Goal: Information Seeking & Learning: Learn about a topic

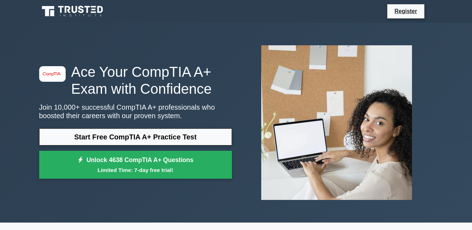
click at [100, 13] on icon at bounding box center [73, 11] width 68 height 13
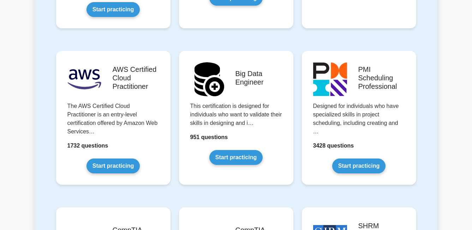
scroll to position [1342, 0]
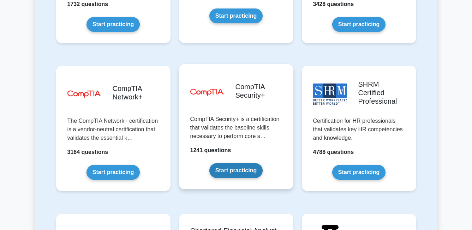
click at [240, 163] on link "Start practicing" at bounding box center [235, 170] width 53 height 15
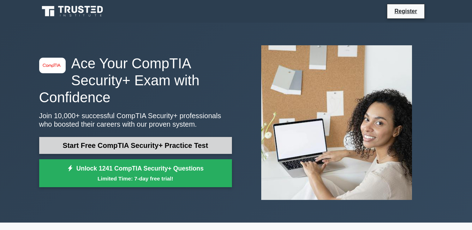
click at [112, 144] on link "Start Free CompTIA Security+ Practice Test" at bounding box center [135, 145] width 193 height 17
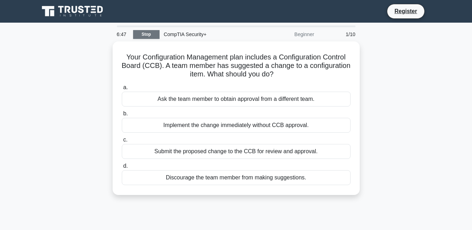
click at [141, 30] on link "Stop" at bounding box center [146, 34] width 26 height 9
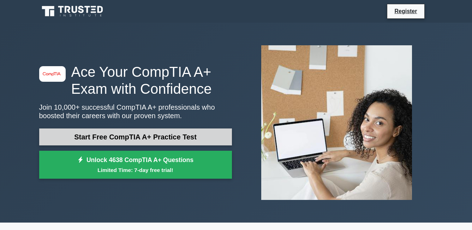
click at [126, 138] on link "Start Free CompTIA A+ Practice Test" at bounding box center [135, 136] width 193 height 17
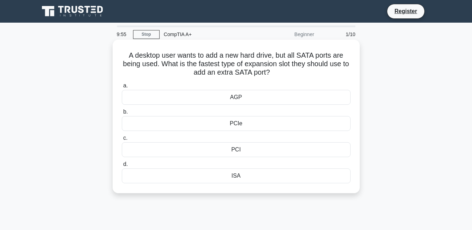
click at [253, 100] on div "AGP" at bounding box center [236, 97] width 229 height 15
click at [122, 88] on input "a. AGP" at bounding box center [122, 85] width 0 height 5
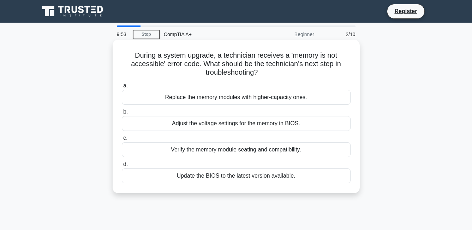
click at [244, 102] on div "Replace the memory modules with higher-capacity ones." at bounding box center [236, 97] width 229 height 15
click at [122, 88] on input "a. Replace the memory modules with higher-capacity ones." at bounding box center [122, 85] width 0 height 5
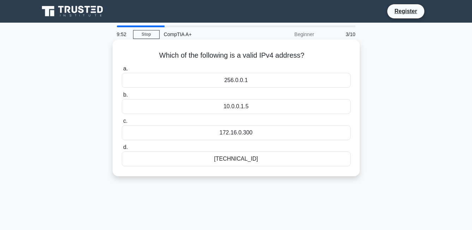
click at [242, 127] on div "172.16.0.300" at bounding box center [236, 132] width 229 height 15
click at [122, 123] on input "c. 172.16.0.300" at bounding box center [122, 121] width 0 height 5
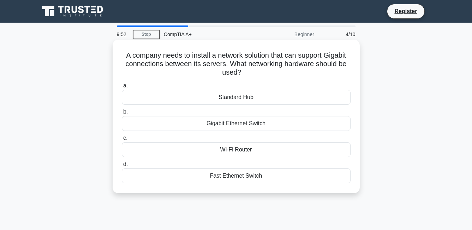
click at [272, 97] on div "Standard Hub" at bounding box center [236, 97] width 229 height 15
click at [122, 88] on input "a. Standard Hub" at bounding box center [122, 85] width 0 height 5
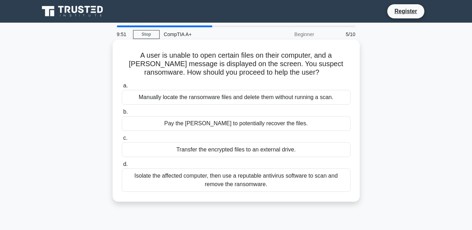
click at [254, 153] on div "Transfer the encrypted files to an external drive." at bounding box center [236, 149] width 229 height 15
click at [122, 140] on input "c. Transfer the encrypted files to an external drive." at bounding box center [122, 138] width 0 height 5
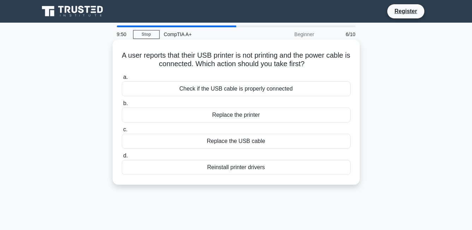
click at [265, 92] on div "Check if the USB cable is properly connected" at bounding box center [236, 88] width 229 height 15
click at [122, 79] on input "a. Check if the USB cable is properly connected" at bounding box center [122, 77] width 0 height 5
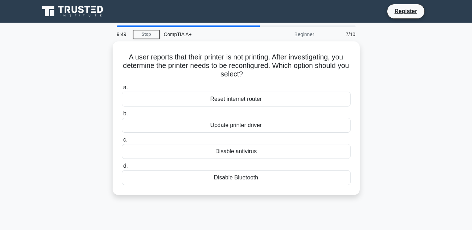
click at [259, 155] on div "Disable antivirus" at bounding box center [236, 151] width 229 height 15
click at [122, 142] on input "c. Disable antivirus" at bounding box center [122, 139] width 0 height 5
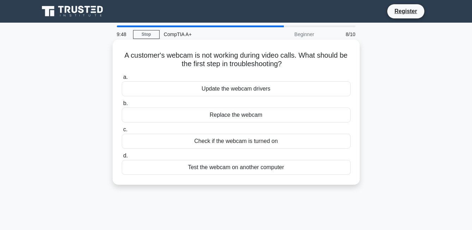
click at [278, 117] on div "Replace the webcam" at bounding box center [236, 114] width 229 height 15
click at [122, 106] on input "b. Replace the webcam" at bounding box center [122, 103] width 0 height 5
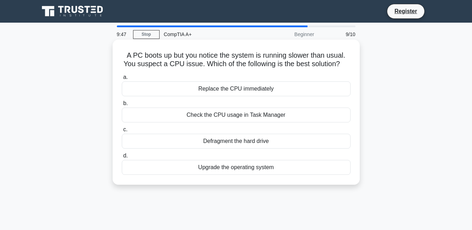
click at [272, 168] on div "Upgrade the operating system" at bounding box center [236, 167] width 229 height 15
click at [122, 158] on input "d. Upgrade the operating system" at bounding box center [122, 155] width 0 height 5
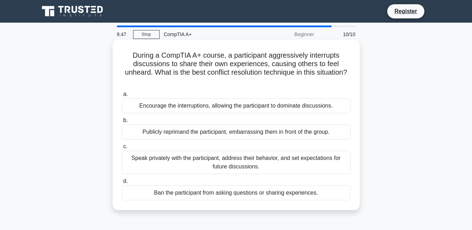
click at [278, 113] on div "Encourage the interruptions, allowing the participant to dominate discussions." at bounding box center [236, 105] width 229 height 15
click at [122, 96] on input "a. Encourage the interruptions, allowing the participant to dominate discussion…" at bounding box center [122, 94] width 0 height 5
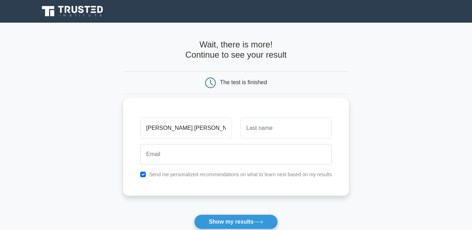
type input "rose ann grace"
click at [299, 123] on input "text" at bounding box center [285, 128] width 91 height 20
type input "asuncion"
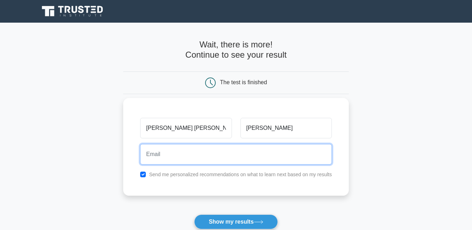
click at [175, 149] on input "email" at bounding box center [236, 154] width 192 height 20
type input "rsnferoxx@gmail.com"
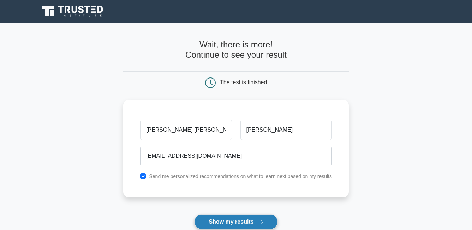
click at [231, 217] on button "Show my results" at bounding box center [235, 221] width 83 height 15
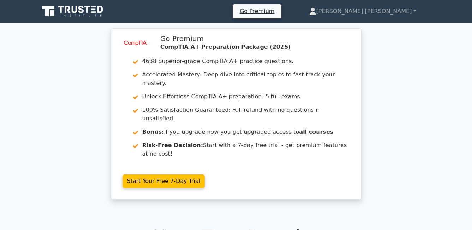
click at [92, 6] on icon at bounding box center [93, 6] width 5 height 1
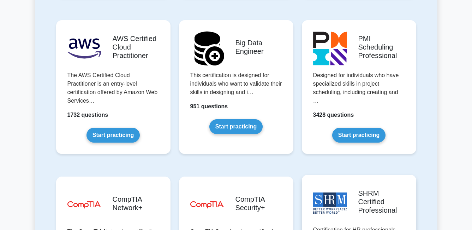
scroll to position [1271, 0]
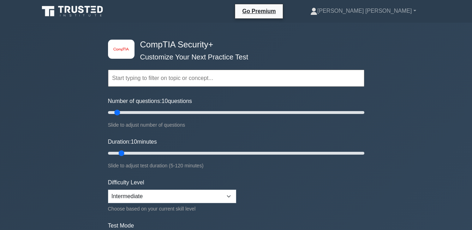
click at [206, 78] on input "text" at bounding box center [236, 78] width 256 height 17
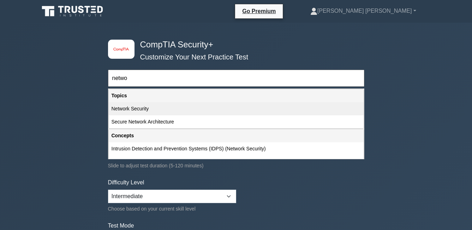
click at [175, 113] on div "Network Security" at bounding box center [236, 108] width 255 height 13
type input "Network Security"
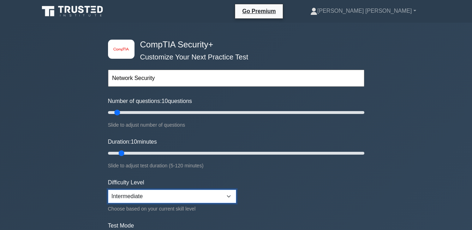
click at [227, 197] on select "Beginner Intermediate Expert" at bounding box center [172, 195] width 128 height 13
click at [227, 196] on select "Beginner Intermediate Expert" at bounding box center [172, 195] width 128 height 13
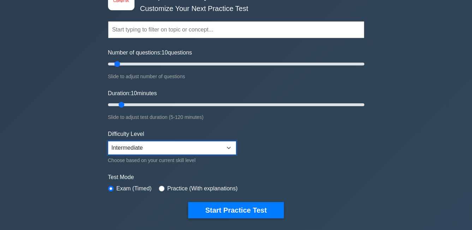
scroll to position [106, 0]
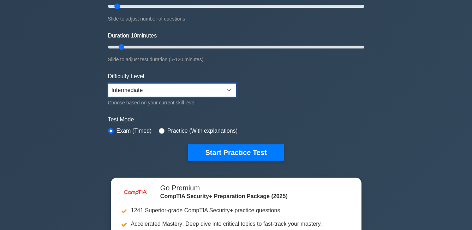
click at [232, 88] on select "Beginner Intermediate Expert" at bounding box center [172, 89] width 128 height 13
select select "beginner"
click at [108, 83] on select "Beginner Intermediate Expert" at bounding box center [172, 89] width 128 height 13
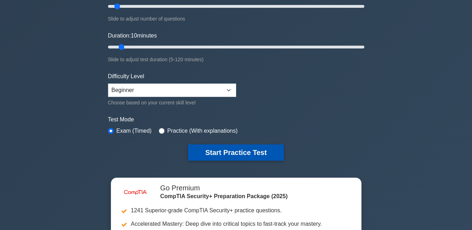
click at [248, 148] on button "Start Practice Test" at bounding box center [235, 152] width 95 height 16
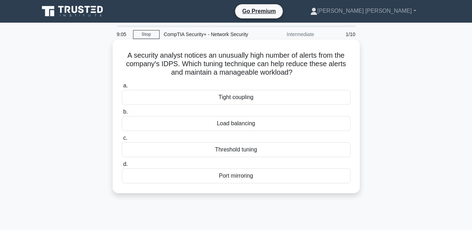
drag, startPoint x: 125, startPoint y: 53, endPoint x: 306, endPoint y: 72, distance: 182.5
click at [306, 72] on h5 "A security analyst notices an unusually high number of alerts from the company'…" at bounding box center [236, 64] width 230 height 26
copy h5 "A security analyst notices an unusually high number of alerts from the company'…"
click at [168, 93] on div "Tight coupling" at bounding box center [236, 97] width 229 height 15
click at [122, 88] on input "a. Tight coupling" at bounding box center [122, 85] width 0 height 5
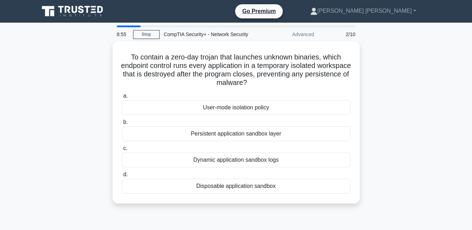
drag, startPoint x: 129, startPoint y: 52, endPoint x: 281, endPoint y: 213, distance: 222.0
click at [281, 213] on div "8:55 Stop CompTIA Security+ - Network Security Advanced 2/10 To contain a zero-…" at bounding box center [236, 201] width 403 height 353
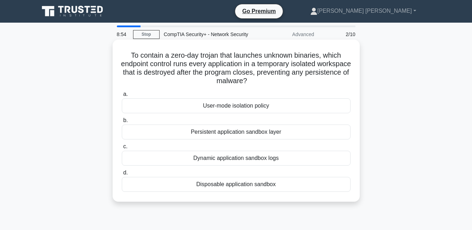
copy div "To contain a zero-day trojan that launches unknown binaries, which endpoint con…"
click at [204, 183] on div "Disposable application sandbox" at bounding box center [236, 184] width 229 height 15
click at [122, 175] on input "d. Disposable application sandbox" at bounding box center [122, 172] width 0 height 5
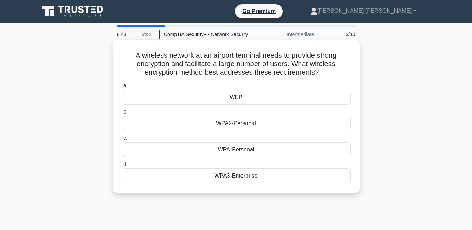
drag, startPoint x: 129, startPoint y: 51, endPoint x: 298, endPoint y: 177, distance: 210.4
click at [298, 177] on div "A wireless network at an airport terminal needs to provide strong encryption an…" at bounding box center [236, 116] width 242 height 148
copy div "A wireless network at an airport terminal needs to provide strong encryption an…"
click at [166, 174] on div "WPA3-Enterprise" at bounding box center [236, 175] width 229 height 15
click at [122, 166] on input "d. WPA3-Enterprise" at bounding box center [122, 164] width 0 height 5
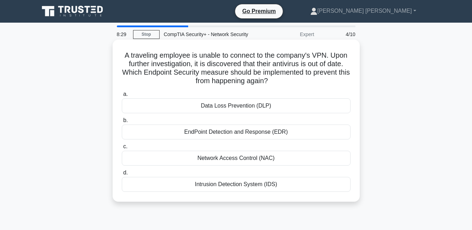
drag, startPoint x: 123, startPoint y: 55, endPoint x: 282, endPoint y: 188, distance: 207.3
click at [282, 188] on div "A traveling employee is unable to connect to the company's VPN. Upon further in…" at bounding box center [236, 120] width 242 height 156
copy div "A traveling employee is unable to connect to the company's VPN. Upon further in…"
click at [178, 156] on div "Network Access Control (NAC)" at bounding box center [236, 157] width 229 height 15
click at [122, 149] on input "c. Network Access Control (NAC)" at bounding box center [122, 146] width 0 height 5
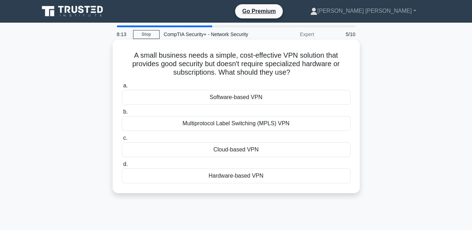
drag, startPoint x: 131, startPoint y: 54, endPoint x: 283, endPoint y: 176, distance: 195.4
click at [283, 176] on div "A small business needs a simple, cost-effective VPN solution that provides good…" at bounding box center [236, 116] width 242 height 148
copy div "A small business needs a simple, cost-effective VPN solution that provides good…"
click at [191, 96] on div "Software-based VPN" at bounding box center [236, 97] width 229 height 15
click at [122, 88] on input "a. Software-based VPN" at bounding box center [122, 85] width 0 height 5
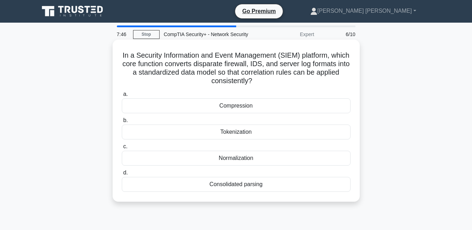
drag, startPoint x: 127, startPoint y: 53, endPoint x: 289, endPoint y: 188, distance: 211.1
click at [289, 188] on div "In a Security Information and Event Management (SIEM) platform, which core func…" at bounding box center [236, 120] width 242 height 156
copy div "In a Security Information and Event Management (SIEM) platform, which core func…"
click at [186, 160] on div "Normalization" at bounding box center [236, 157] width 229 height 15
click at [122, 149] on input "c. Normalization" at bounding box center [122, 146] width 0 height 5
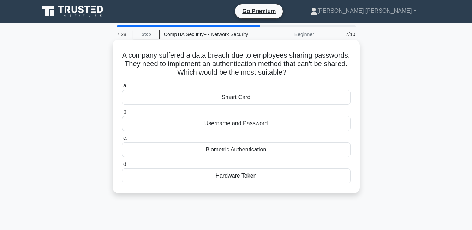
drag, startPoint x: 139, startPoint y: 52, endPoint x: 288, endPoint y: 179, distance: 195.8
click at [288, 179] on div "A company suffered a data breach due to employees sharing passwords. They need …" at bounding box center [236, 116] width 242 height 148
copy div "A company suffered a data breach due to employees sharing passwords. They need …"
click at [210, 142] on label "c. Biometric Authentication" at bounding box center [236, 144] width 229 height 23
click at [122, 140] on input "c. Biometric Authentication" at bounding box center [122, 138] width 0 height 5
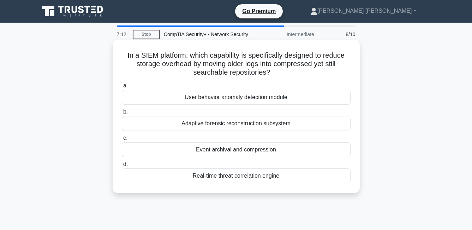
click at [219, 121] on div "Adaptive forensic reconstruction subsystem" at bounding box center [236, 123] width 229 height 15
click at [122, 114] on input "b. Adaptive forensic reconstruction subsystem" at bounding box center [122, 111] width 0 height 5
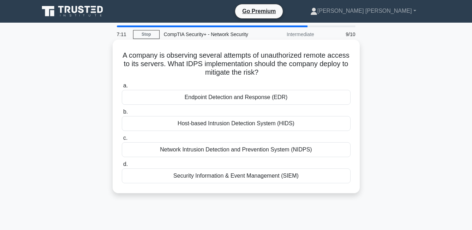
click at [209, 150] on div "Network Intrusion Detection and Prevention System (NIDPS)" at bounding box center [236, 149] width 229 height 15
click at [122, 140] on input "c. Network Intrusion Detection and Prevention System (NIDPS)" at bounding box center [122, 138] width 0 height 5
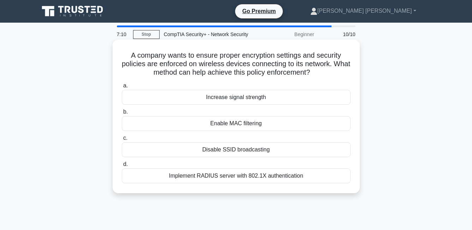
click at [205, 174] on div "Implement RADIUS server with 802.1X authentication" at bounding box center [236, 175] width 229 height 15
click at [122, 166] on input "d. Implement RADIUS server with 802.1X authentication" at bounding box center [122, 164] width 0 height 5
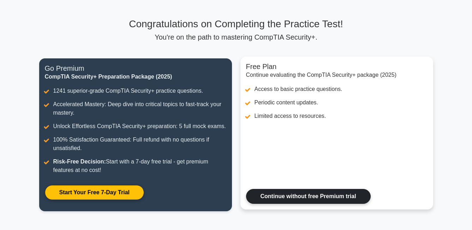
scroll to position [140, 0]
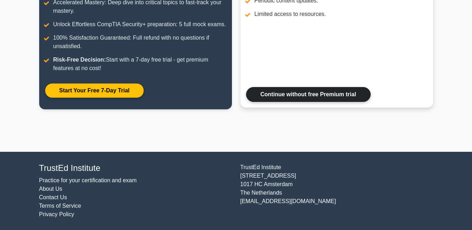
click at [314, 93] on link "Continue without free Premium trial" at bounding box center [308, 94] width 125 height 15
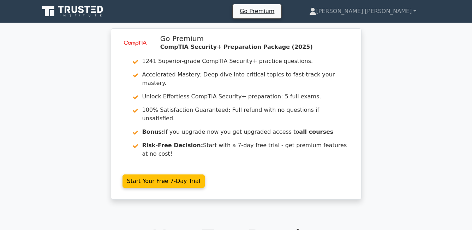
click at [78, 89] on div "image/svg+xml Go Premium CompTIA Security+ Preparation Package (2025) 1241 Supe…" at bounding box center [236, 117] width 472 height 179
click at [65, 6] on icon at bounding box center [73, 11] width 68 height 13
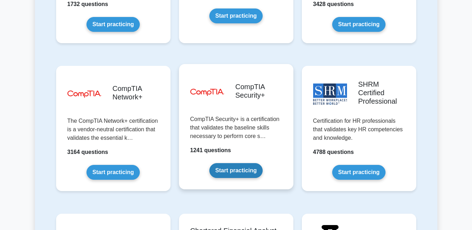
scroll to position [1306, 0]
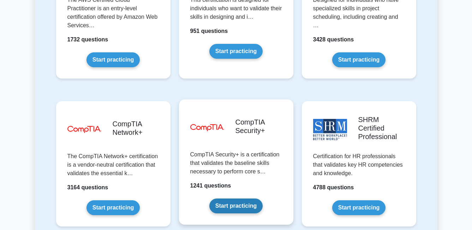
click at [245, 198] on link "Start practicing" at bounding box center [235, 205] width 53 height 15
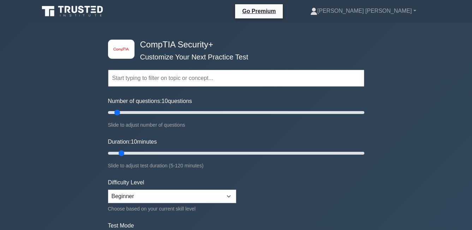
click at [167, 82] on input "text" at bounding box center [236, 78] width 256 height 17
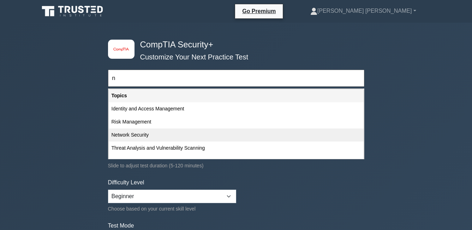
click at [159, 134] on div "Network Security" at bounding box center [236, 134] width 255 height 13
type input "Network Security"
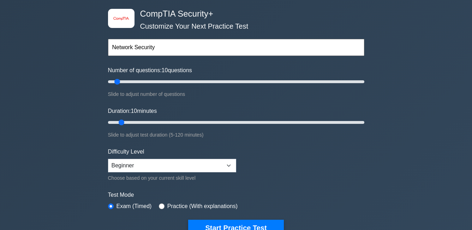
scroll to position [71, 0]
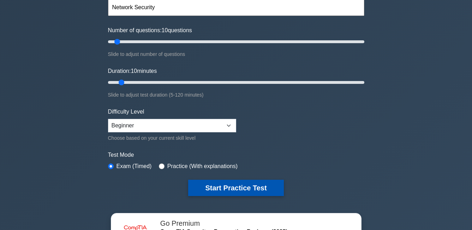
click at [249, 187] on button "Start Practice Test" at bounding box center [235, 187] width 95 height 16
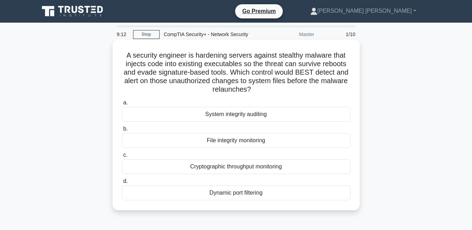
drag, startPoint x: 121, startPoint y: 55, endPoint x: 281, endPoint y: 196, distance: 212.8
click at [281, 196] on div "A security engineer is hardening servers against stealthy malware that injects …" at bounding box center [236, 124] width 242 height 165
copy div "A security engineer is hardening servers against stealthy malware that injects …"
click at [298, 181] on label "d. Dynamic port filtering" at bounding box center [236, 188] width 229 height 23
click at [122, 181] on input "d. Dynamic port filtering" at bounding box center [122, 181] width 0 height 5
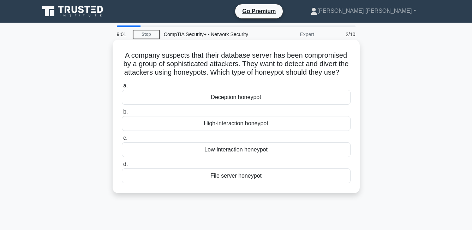
drag, startPoint x: 123, startPoint y: 52, endPoint x: 291, endPoint y: 181, distance: 211.3
click at [291, 181] on div "A company suspects that their database server has been compromised by a group o…" at bounding box center [236, 116] width 242 height 148
click at [160, 128] on div "High-interaction honeypot" at bounding box center [236, 123] width 229 height 15
click at [122, 114] on input "b. High-interaction honeypot" at bounding box center [122, 111] width 0 height 5
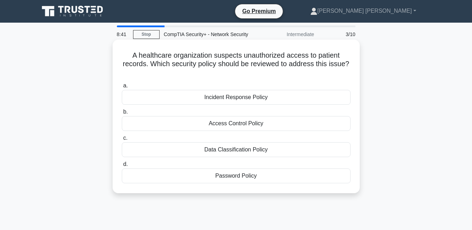
drag, startPoint x: 130, startPoint y: 54, endPoint x: 299, endPoint y: 177, distance: 209.0
click at [299, 177] on div "A healthcare organization suspects unauthorized access to patient records. Whic…" at bounding box center [236, 116] width 242 height 148
copy div "A healthcare organization suspects unauthorized access to patient records. Whic…"
click at [236, 123] on div "Access Control Policy" at bounding box center [236, 123] width 229 height 15
click at [122, 114] on input "b. Access Control Policy" at bounding box center [122, 111] width 0 height 5
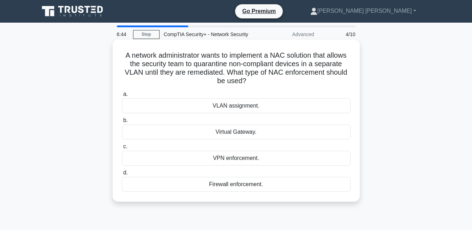
drag, startPoint x: 130, startPoint y: 53, endPoint x: 292, endPoint y: 181, distance: 207.4
click at [292, 181] on div "A network administrator wants to implement a NAC solution that allows the secur…" at bounding box center [236, 120] width 242 height 156
copy div "A network administrator wants to implement a NAC solution that allows the secur…"
click at [270, 102] on div "VLAN assignment." at bounding box center [236, 105] width 229 height 15
click at [122, 96] on input "a. VLAN assignment." at bounding box center [122, 94] width 0 height 5
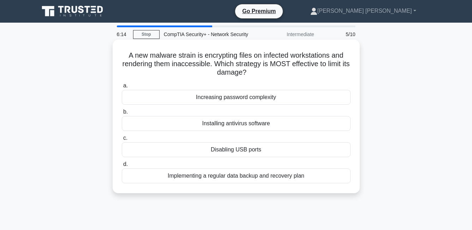
click at [275, 175] on div "Implementing a regular data backup and recovery plan" at bounding box center [236, 175] width 229 height 15
click at [122, 166] on input "d. Implementing a regular data backup and recovery plan" at bounding box center [122, 164] width 0 height 5
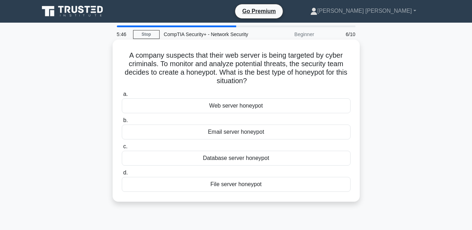
drag, startPoint x: 126, startPoint y: 55, endPoint x: 273, endPoint y: 185, distance: 196.3
click at [273, 185] on div "A company suspects that their web server is being targeted by cyber criminals. …" at bounding box center [236, 120] width 242 height 156
copy div "A company suspects that their web server is being targeted by cyber criminals. …"
click at [253, 107] on div "Web server honeypot" at bounding box center [236, 105] width 229 height 15
click at [122, 96] on input "a. Web server honeypot" at bounding box center [122, 94] width 0 height 5
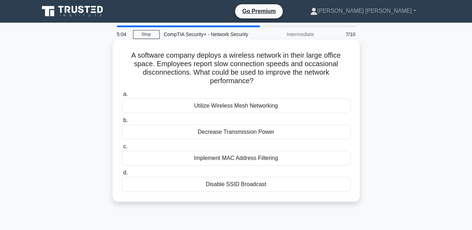
drag, startPoint x: 126, startPoint y: 55, endPoint x: 276, endPoint y: 192, distance: 203.9
click at [276, 192] on div "A software company deploys a wireless network in their large office space. Empl…" at bounding box center [236, 120] width 242 height 156
copy div "A software company deploys a wireless network in their large office space. Empl…"
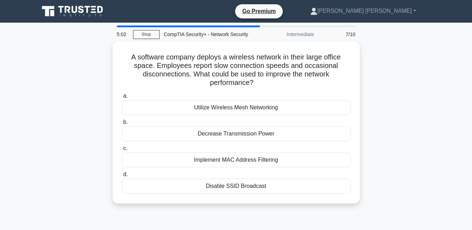
click at [396, 103] on div "A software company deploys a wireless network in their large office space. Empl…" at bounding box center [236, 126] width 403 height 170
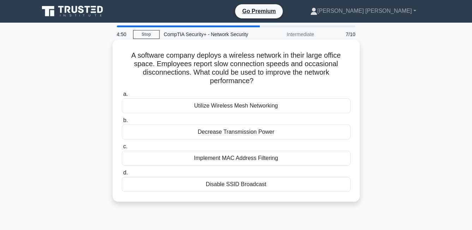
click at [222, 105] on div "Utilize Wireless Mesh Networking" at bounding box center [236, 105] width 229 height 15
click at [122, 96] on input "a. Utilize Wireless Mesh Networking" at bounding box center [122, 94] width 0 height 5
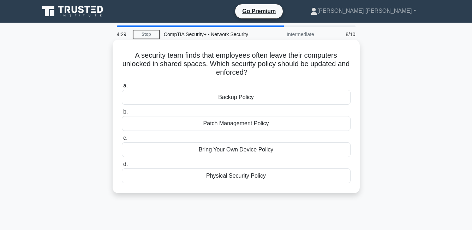
drag, startPoint x: 134, startPoint y: 56, endPoint x: 299, endPoint y: 169, distance: 200.5
click at [299, 169] on div "A security team finds that employees often leave their computers unlocked in sh…" at bounding box center [236, 116] width 242 height 148
copy div "A security team finds that employees often leave their computers unlocked in sh…"
click at [236, 175] on div "Physical Security Policy" at bounding box center [236, 175] width 229 height 15
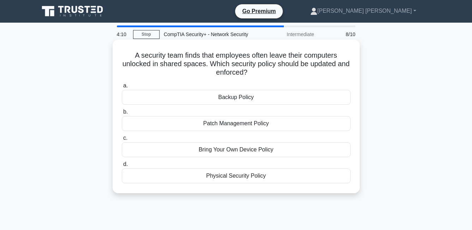
click at [122, 166] on input "d. Physical Security Policy" at bounding box center [122, 164] width 0 height 5
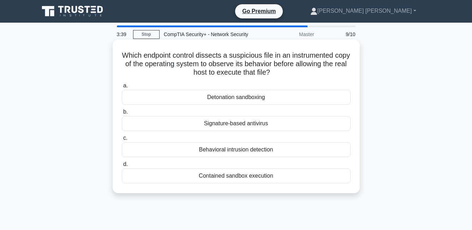
click at [265, 153] on div "Behavioral intrusion detection" at bounding box center [236, 149] width 229 height 15
click at [122, 140] on input "c. Behavioral intrusion detection" at bounding box center [122, 138] width 0 height 5
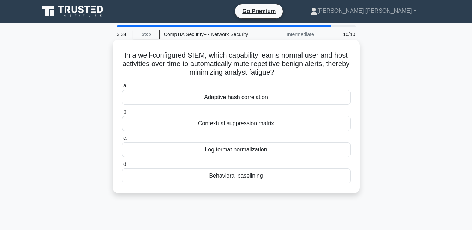
click at [231, 122] on div "Contextual suppression matrix" at bounding box center [236, 123] width 229 height 15
click at [122, 114] on input "b. Contextual suppression matrix" at bounding box center [122, 111] width 0 height 5
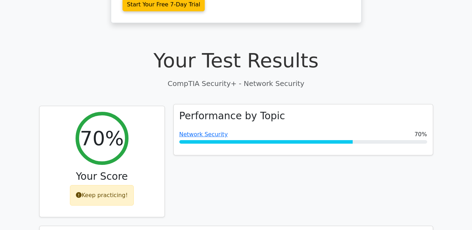
scroll to position [177, 0]
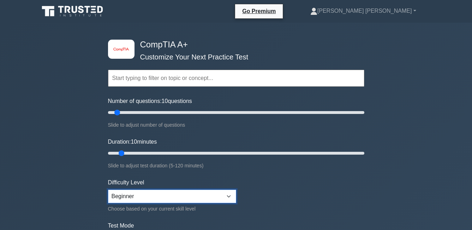
click at [146, 197] on select "Beginner Intermediate Expert" at bounding box center [172, 195] width 128 height 13
select select "intermediate"
click at [108, 189] on select "Beginner Intermediate Expert" at bounding box center [172, 195] width 128 height 13
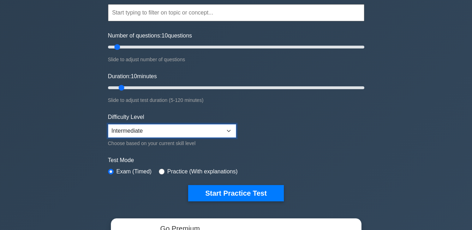
scroll to position [106, 0]
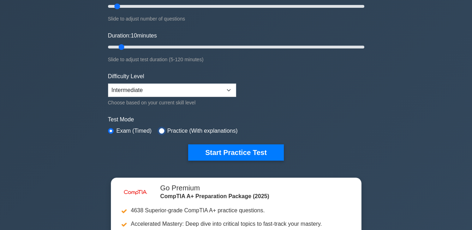
click at [159, 129] on input "radio" at bounding box center [162, 131] width 6 height 6
radio input "true"
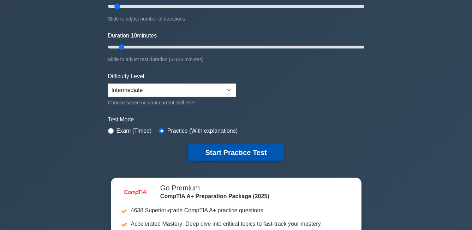
click at [211, 148] on button "Start Practice Test" at bounding box center [235, 152] width 95 height 16
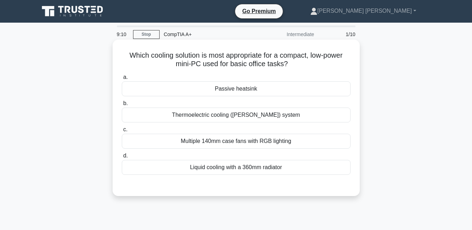
drag, startPoint x: 127, startPoint y: 55, endPoint x: 303, endPoint y: 171, distance: 210.5
click at [303, 171] on div "Which cooling solution is most appropriate for a compact, low-power mini-PC use…" at bounding box center [236, 117] width 242 height 150
copy div "Which cooling solution is most appropriate for a compact, low-power mini-PC use…"
click at [182, 89] on div "Passive heatsink" at bounding box center [236, 88] width 229 height 15
click at [122, 79] on input "a. Passive heatsink" at bounding box center [122, 77] width 0 height 5
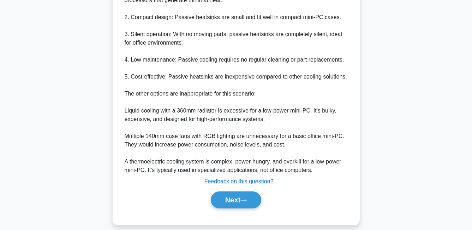
scroll to position [247, 0]
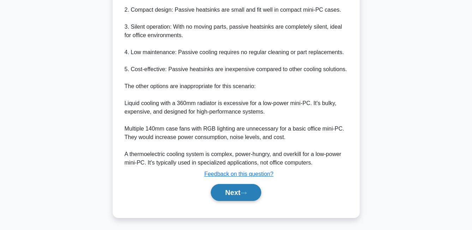
click at [231, 188] on button "Next" at bounding box center [236, 192] width 50 height 17
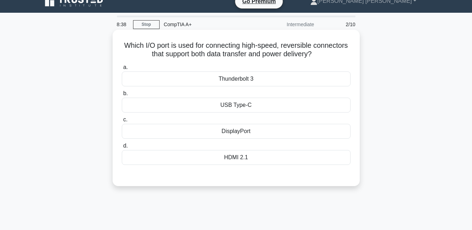
scroll to position [0, 0]
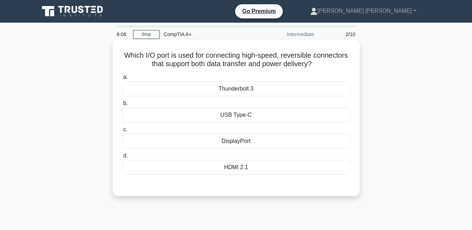
drag, startPoint x: 140, startPoint y: 53, endPoint x: 268, endPoint y: 171, distance: 174.4
click at [268, 171] on div "Which I/O port is used for connecting high-speed, reversible connectors that su…" at bounding box center [236, 117] width 242 height 150
copy div "Which I/O port is used for connecting high-speed, reversible connectors that su…"
click at [239, 114] on div "USB Type-C" at bounding box center [236, 114] width 229 height 15
click at [122, 106] on input "b. USB Type-C" at bounding box center [122, 103] width 0 height 5
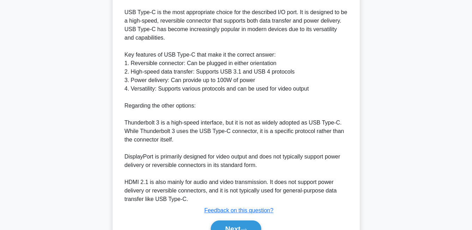
scroll to position [249, 0]
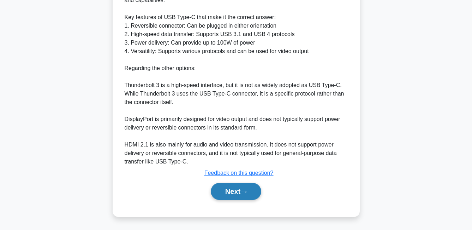
click at [238, 193] on button "Next" at bounding box center [236, 191] width 50 height 17
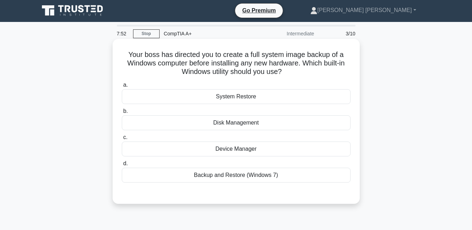
scroll to position [0, 0]
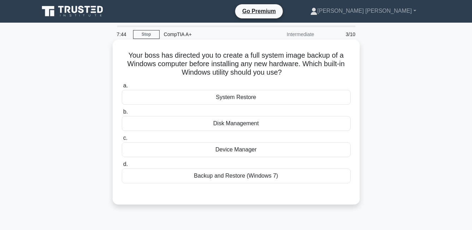
click at [216, 177] on div "Backup and Restore (Windows 7)" at bounding box center [236, 175] width 229 height 15
click at [122, 166] on input "d. Backup and Restore (Windows 7)" at bounding box center [122, 164] width 0 height 5
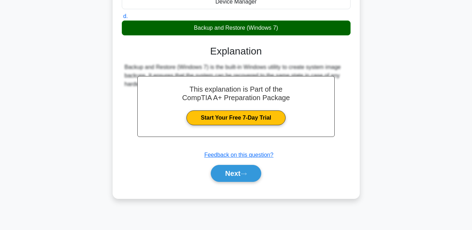
scroll to position [152, 0]
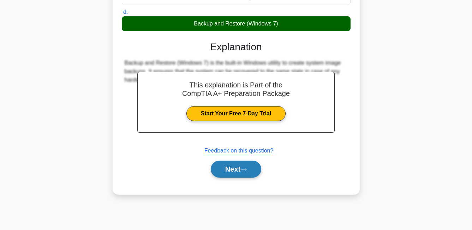
click at [244, 164] on button "Next" at bounding box center [236, 168] width 50 height 17
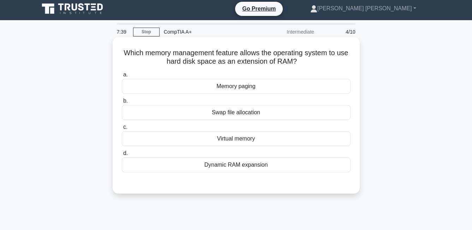
scroll to position [0, 0]
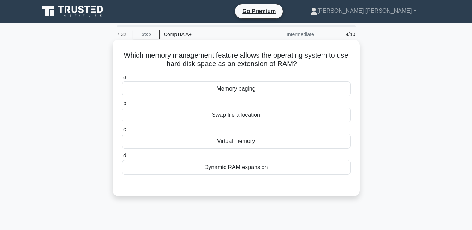
click at [241, 169] on div "Dynamic RAM expansion" at bounding box center [236, 167] width 229 height 15
click at [122, 158] on input "d. Dynamic RAM expansion" at bounding box center [122, 155] width 0 height 5
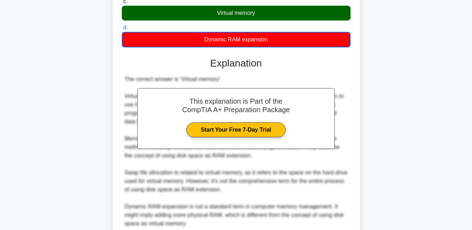
scroll to position [190, 0]
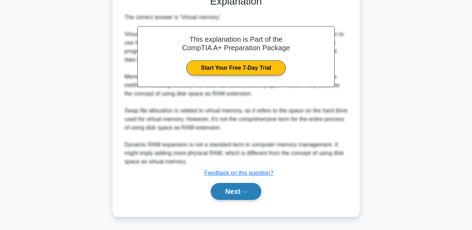
click at [235, 195] on button "Next" at bounding box center [236, 191] width 50 height 17
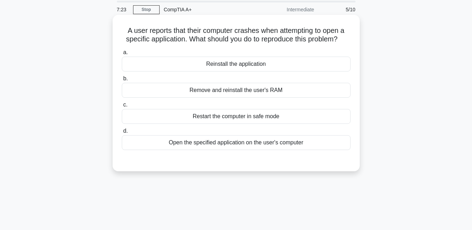
scroll to position [11, 0]
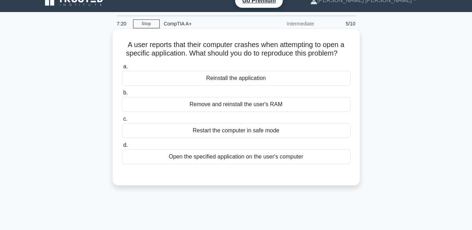
click at [326, 155] on div "Open the specified application on the user's computer" at bounding box center [236, 156] width 229 height 15
click at [122, 147] on input "d. Open the specified application on the user's computer" at bounding box center [122, 145] width 0 height 5
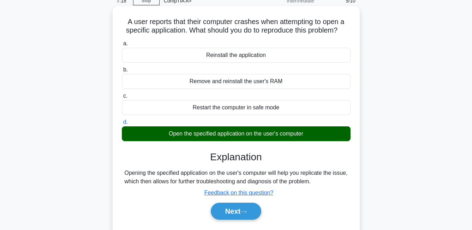
scroll to position [46, 0]
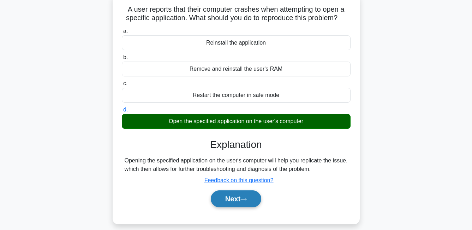
click at [243, 201] on button "Next" at bounding box center [236, 198] width 50 height 17
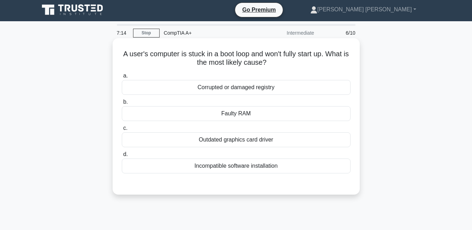
scroll to position [0, 0]
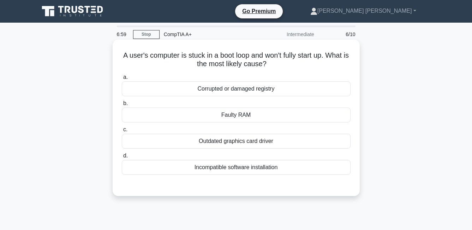
drag, startPoint x: 122, startPoint y: 53, endPoint x: 285, endPoint y: 168, distance: 199.1
click at [285, 168] on div "A user's computer is stuck in a boot loop and won't fully start up. What is the…" at bounding box center [236, 117] width 242 height 150
copy div "A user's computer is stuck in a boot loop and won't fully start up. What is the…"
click at [209, 88] on div "Corrupted or damaged registry" at bounding box center [236, 88] width 229 height 15
click at [122, 79] on input "a. Corrupted or damaged registry" at bounding box center [122, 77] width 0 height 5
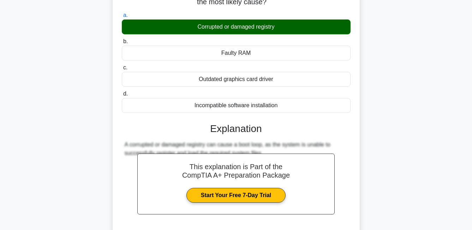
scroll to position [152, 0]
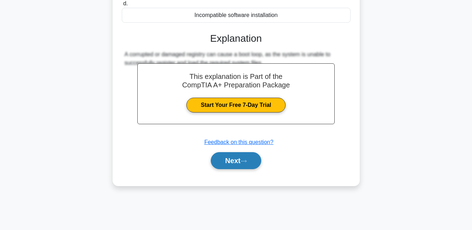
click at [230, 160] on button "Next" at bounding box center [236, 160] width 50 height 17
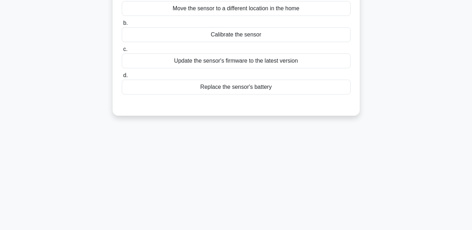
scroll to position [0, 0]
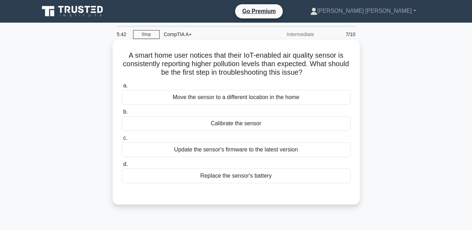
click at [181, 153] on div "Update the sensor's firmware to the latest version" at bounding box center [236, 149] width 229 height 15
click at [122, 140] on input "c. Update the sensor's firmware to the latest version" at bounding box center [122, 138] width 0 height 5
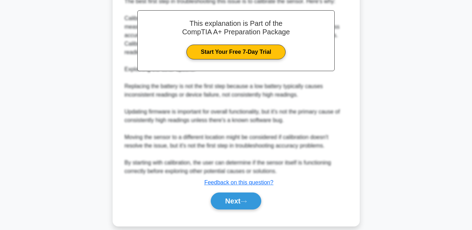
scroll to position [215, 0]
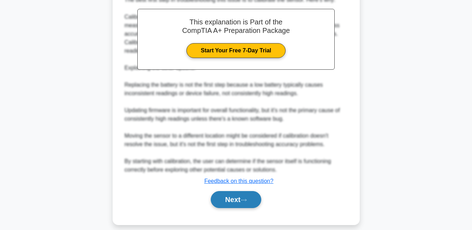
click at [240, 192] on button "Next" at bounding box center [236, 199] width 50 height 17
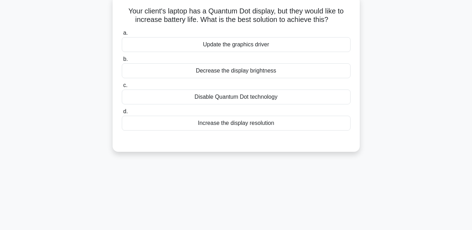
scroll to position [11, 0]
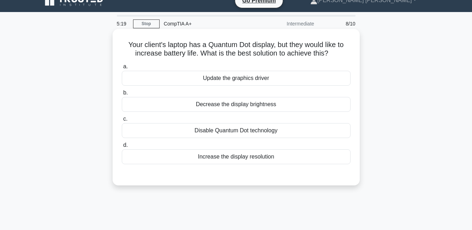
drag, startPoint x: 124, startPoint y: 45, endPoint x: 276, endPoint y: 159, distance: 189.8
click at [276, 159] on div "Your client's laptop has a Quantum Dot display, but they would like to increase…" at bounding box center [236, 107] width 242 height 150
copy div "Your client's laptop has a Quantum Dot display, but they would like to increase…"
click at [280, 106] on div "Decrease the display brightness" at bounding box center [236, 104] width 229 height 15
click at [122, 95] on input "b. Decrease the display brightness" at bounding box center [122, 92] width 0 height 5
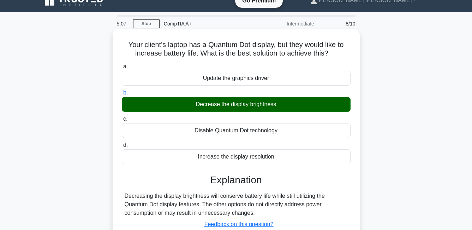
scroll to position [152, 0]
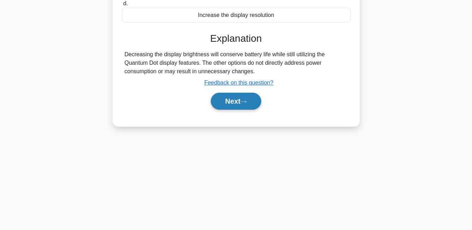
click at [236, 105] on button "Next" at bounding box center [236, 101] width 50 height 17
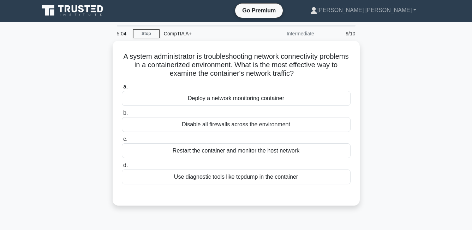
scroll to position [0, 0]
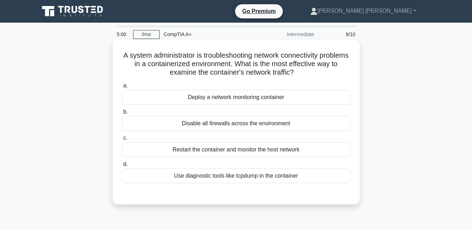
click at [294, 149] on div "Restart the container and monitor the host network" at bounding box center [236, 149] width 229 height 15
click at [122, 140] on input "c. Restart the container and monitor the host network" at bounding box center [122, 138] width 0 height 5
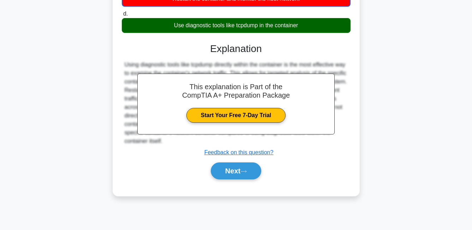
scroll to position [152, 0]
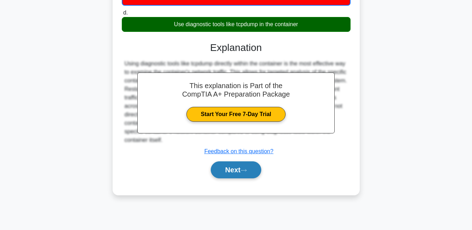
click at [235, 168] on button "Next" at bounding box center [236, 169] width 50 height 17
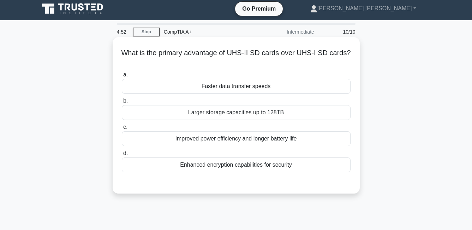
scroll to position [0, 0]
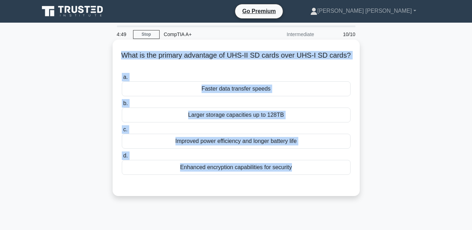
drag, startPoint x: 123, startPoint y: 55, endPoint x: 292, endPoint y: 178, distance: 209.0
click at [292, 178] on div "What is the primary advantage of UHS-II SD cards over UHS-I SD cards? .spinner_…" at bounding box center [236, 117] width 242 height 150
copy div "What is the primary advantage of UHS-II SD cards over UHS-I SD cards? .spinner_…"
click at [269, 87] on div "Faster data transfer speeds" at bounding box center [236, 88] width 229 height 15
click at [122, 79] on input "a. Faster data transfer speeds" at bounding box center [122, 77] width 0 height 5
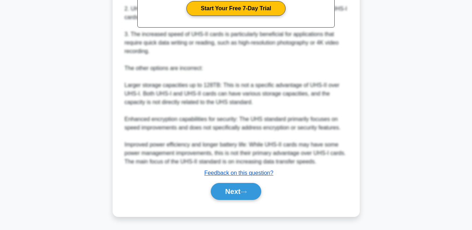
scroll to position [249, 0]
click at [236, 187] on button "Next" at bounding box center [236, 191] width 50 height 17
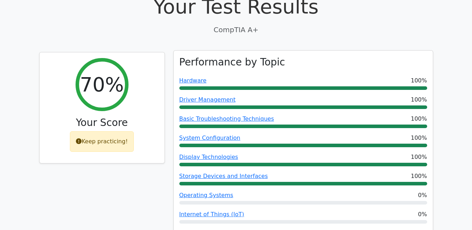
scroll to position [247, 0]
